Goal: Transaction & Acquisition: Purchase product/service

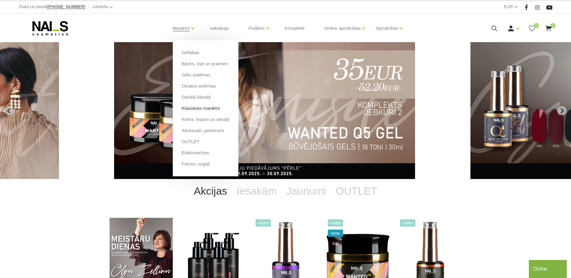
click at [191, 108] on link "Klasiskais manikīrs" at bounding box center [201, 108] width 39 height 7
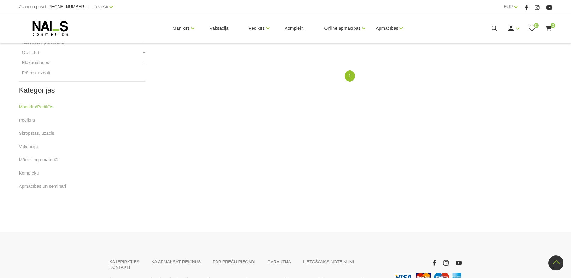
scroll to position [197, 0]
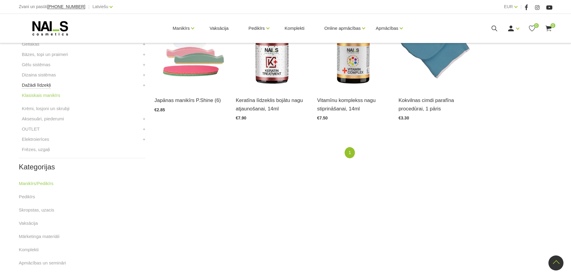
click at [26, 86] on link "Dažādi līdzekļi" at bounding box center [36, 85] width 29 height 7
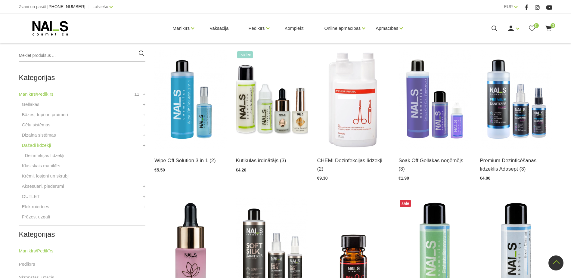
scroll to position [110, 0]
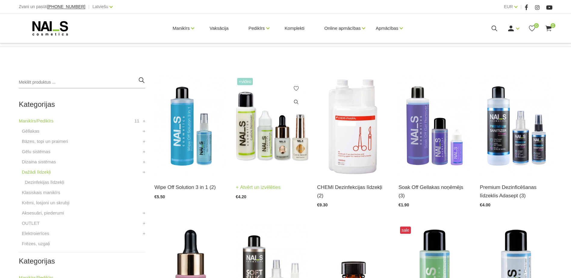
click at [280, 138] on img at bounding box center [272, 125] width 72 height 99
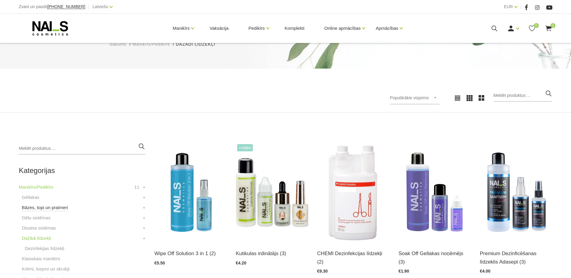
scroll to position [120, 0]
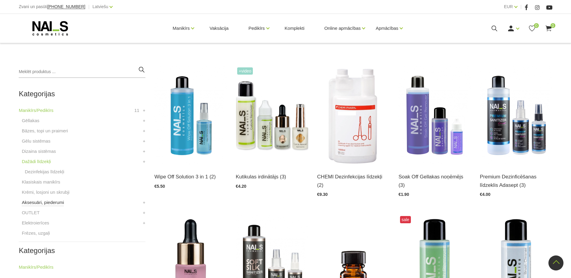
click at [41, 205] on link "Aksesuāri, piederumi" at bounding box center [43, 202] width 42 height 7
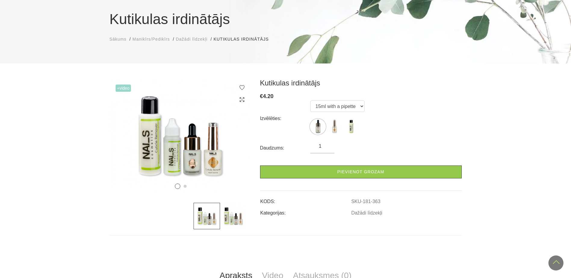
scroll to position [30, 0]
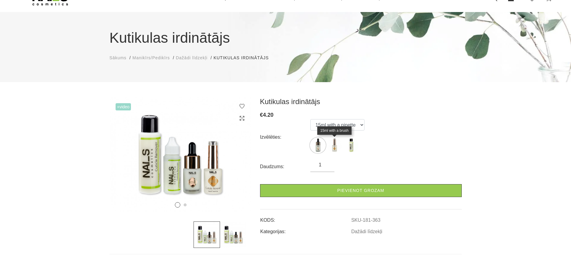
click at [330, 149] on img at bounding box center [334, 145] width 15 height 15
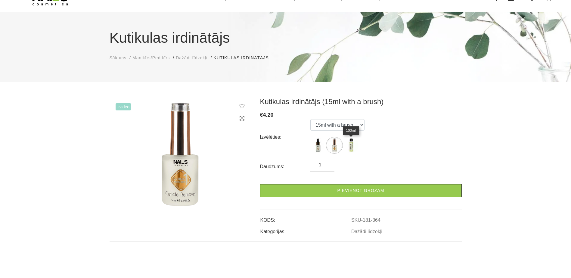
click at [352, 149] on img at bounding box center [350, 145] width 15 height 15
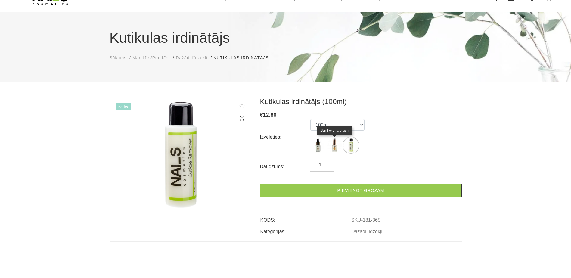
click at [329, 147] on img at bounding box center [334, 145] width 15 height 15
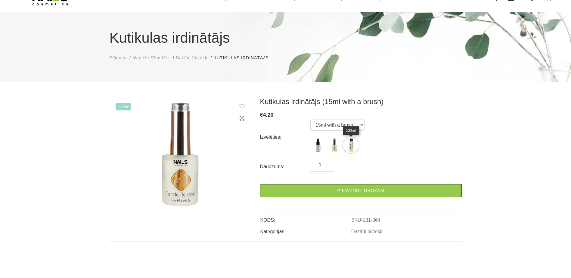
click at [352, 147] on img at bounding box center [350, 145] width 15 height 15
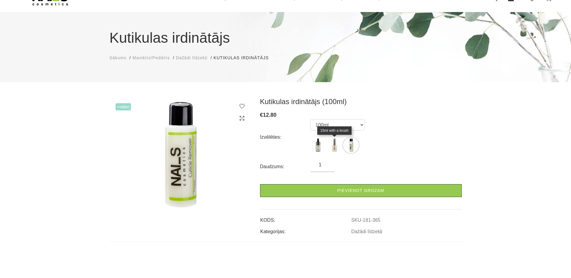
click at [335, 149] on img at bounding box center [334, 145] width 15 height 15
select select "364"
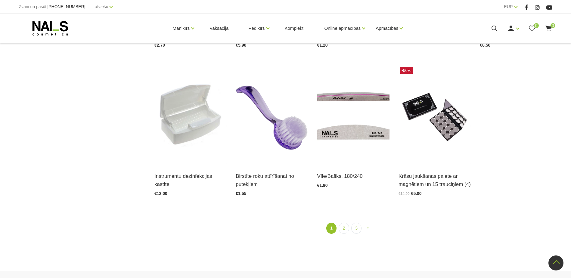
scroll to position [783, 0]
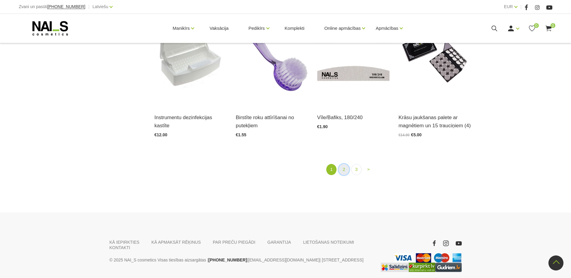
click at [342, 172] on link "2" at bounding box center [344, 169] width 10 height 11
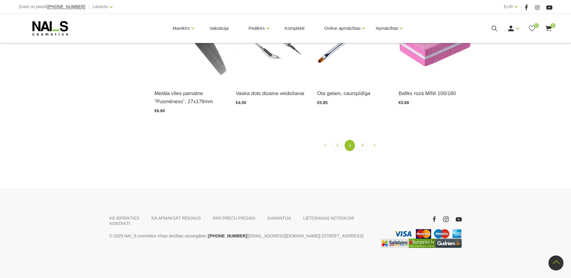
scroll to position [799, 0]
click at [366, 146] on link "3" at bounding box center [362, 145] width 10 height 11
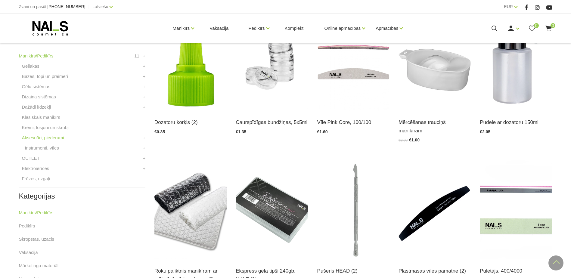
scroll to position [181, 0]
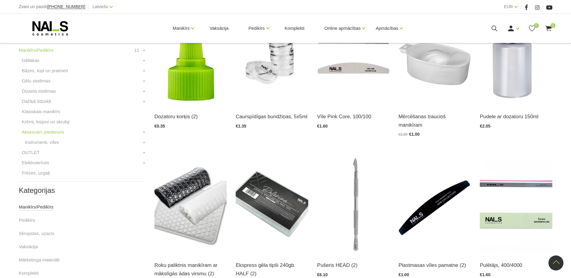
click at [30, 208] on link "Manikīrs/Pedikīrs" at bounding box center [36, 206] width 35 height 7
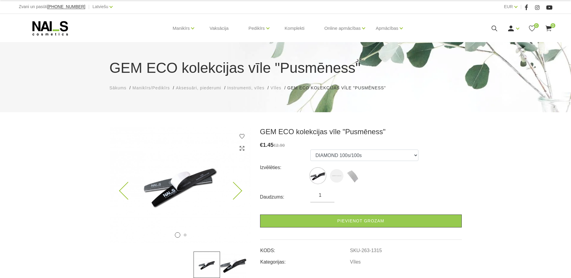
click at [191, 190] on img at bounding box center [180, 184] width 141 height 115
click at [172, 183] on img at bounding box center [180, 184] width 141 height 115
click at [239, 190] on icon at bounding box center [233, 191] width 18 height 18
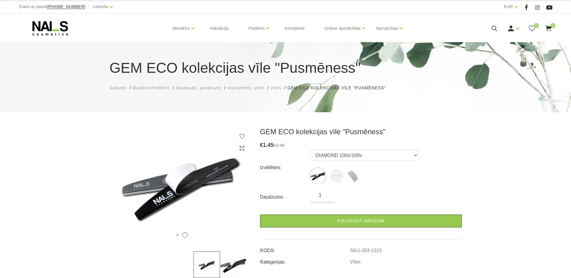
click at [237, 267] on img at bounding box center [233, 265] width 26 height 26
click at [209, 266] on img at bounding box center [207, 265] width 26 height 26
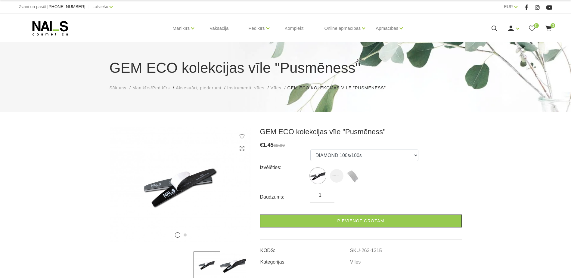
click at [232, 262] on img at bounding box center [233, 265] width 26 height 26
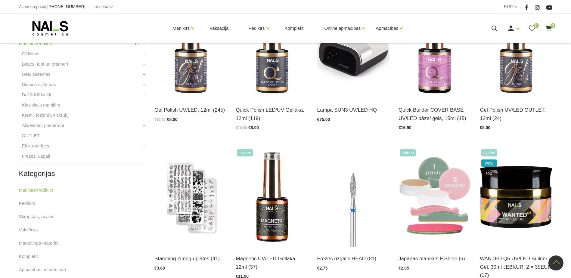
scroll to position [271, 0]
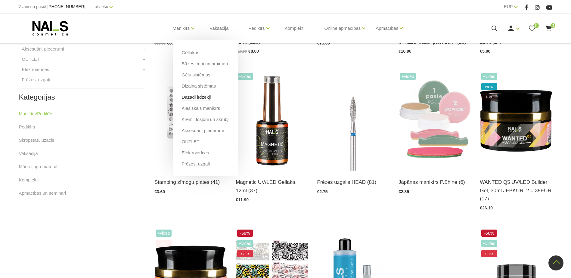
click at [200, 96] on link "Dažādi līdzekļi" at bounding box center [196, 97] width 29 height 7
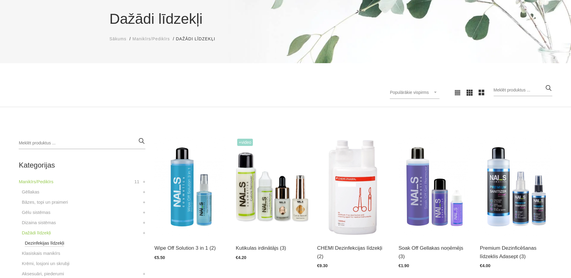
scroll to position [90, 0]
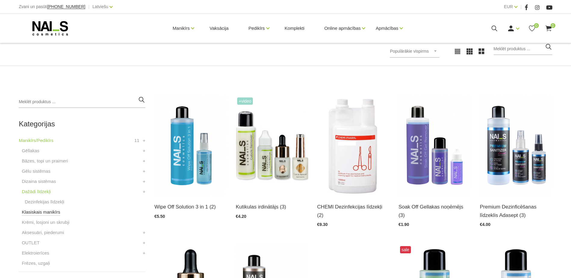
click at [36, 213] on link "Klasiskais manikīrs" at bounding box center [41, 212] width 39 height 7
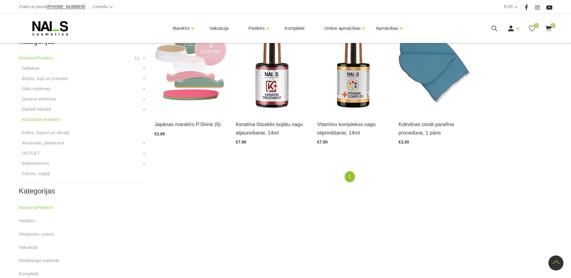
scroll to position [120, 0]
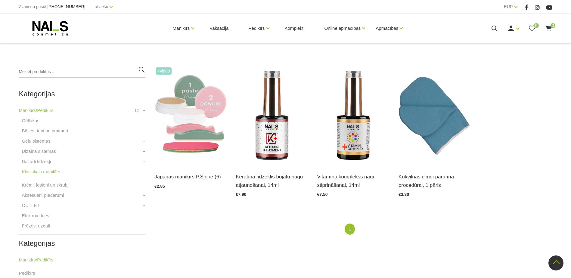
click at [49, 142] on li "Gēlu sistēmas Būvējošie gēli WANTED Būvējošie gēli + Krāsainie gēli +" at bounding box center [82, 143] width 127 height 10
click at [34, 141] on link "Gēlu sistēmas" at bounding box center [36, 141] width 29 height 7
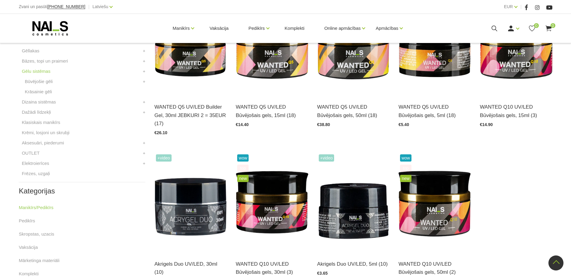
scroll to position [181, 0]
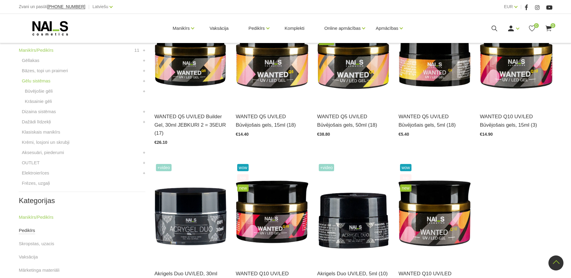
click at [29, 233] on link "Pedikīrs" at bounding box center [27, 230] width 16 height 7
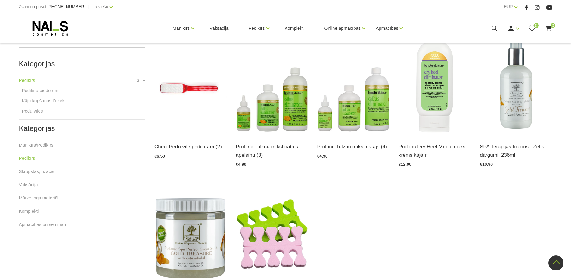
scroll to position [181, 0]
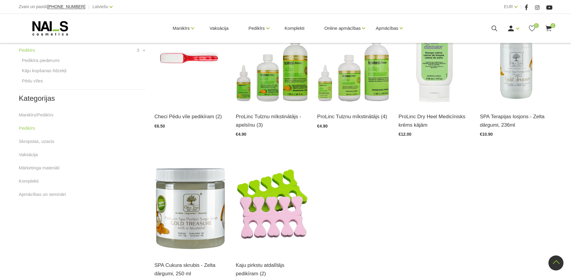
drag, startPoint x: 121, startPoint y: 181, endPoint x: 98, endPoint y: 228, distance: 51.4
click at [99, 228] on div "Kategorijas Pedikīrs 3 Pedikīra piederumi Kāju kopšanas līdzekļi Pēdu vīles + K…" at bounding box center [82, 168] width 136 height 324
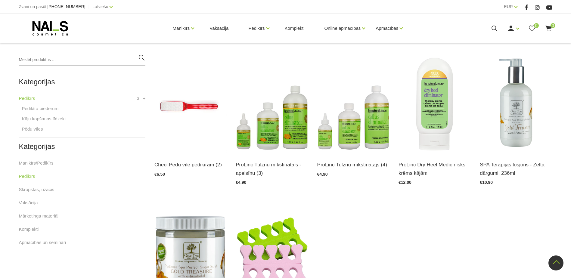
scroll to position [120, 0]
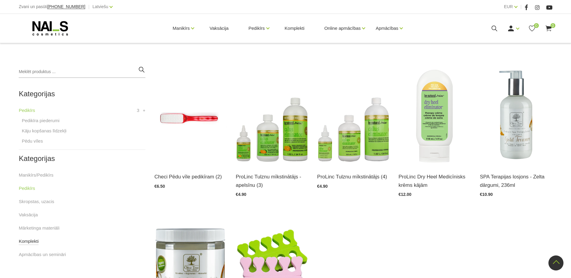
click at [30, 242] on link "Komplekti" at bounding box center [29, 241] width 20 height 7
